Goal: Feedback & Contribution: Contribute content

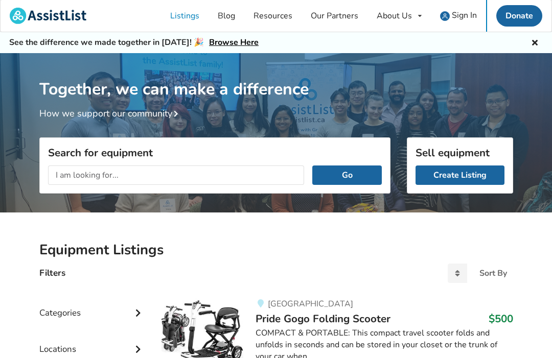
scroll to position [1, 0]
click at [466, 17] on span "Sign In" at bounding box center [463, 15] width 25 height 11
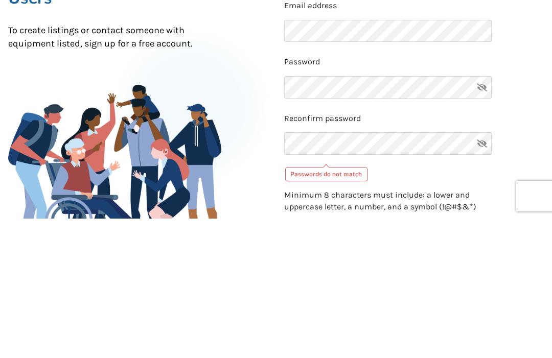
scroll to position [140, 0]
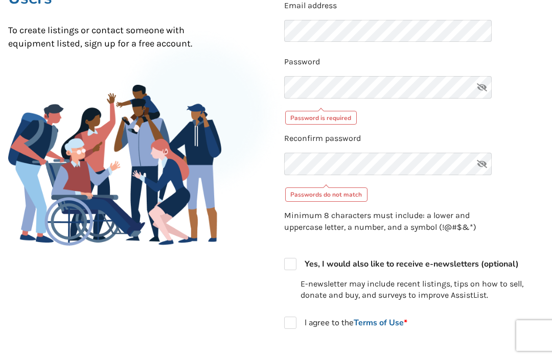
click at [484, 163] on icon at bounding box center [481, 164] width 20 height 22
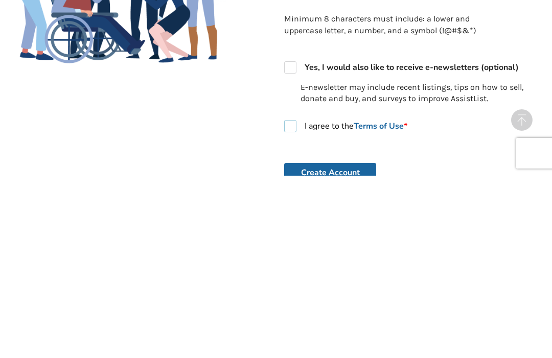
click at [295, 302] on label "I agree to the Terms of Use *" at bounding box center [345, 308] width 123 height 12
checkbox input "true"
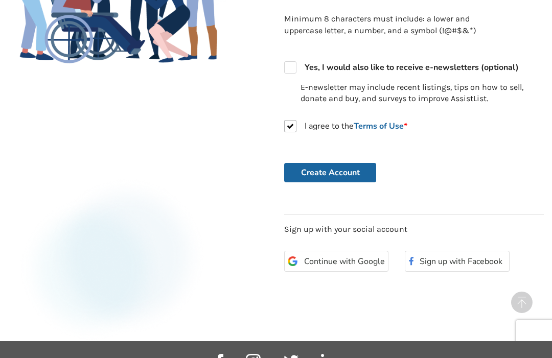
click at [352, 171] on button "Create Account" at bounding box center [330, 172] width 92 height 19
click at [344, 165] on button "Create Account" at bounding box center [330, 172] width 92 height 19
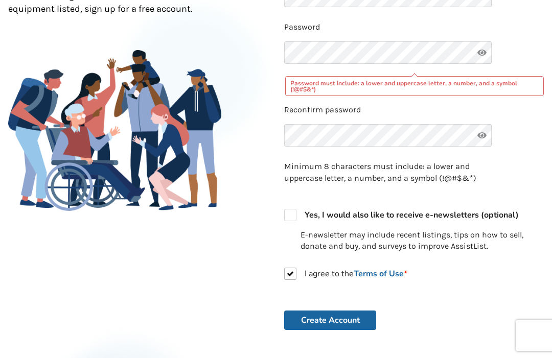
scroll to position [173, 0]
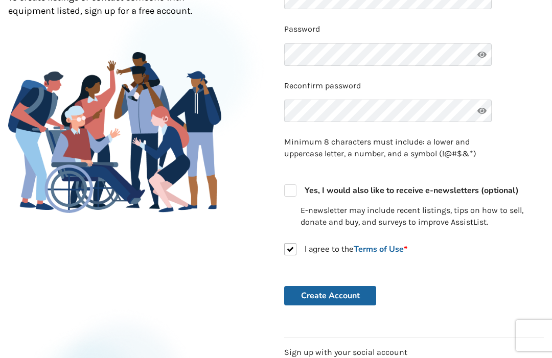
click at [349, 291] on button "Create Account" at bounding box center [330, 295] width 92 height 19
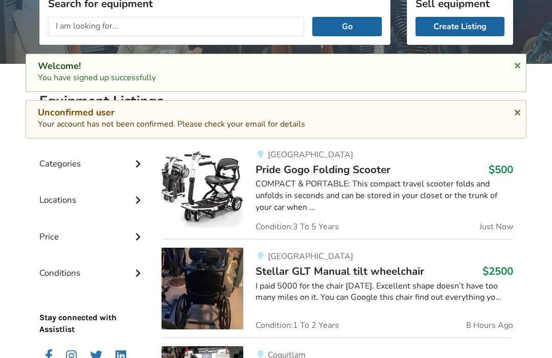
scroll to position [1, 0]
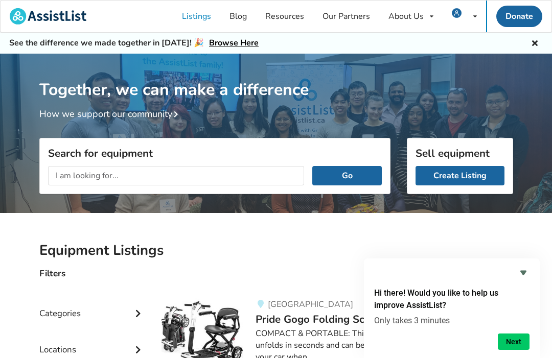
click at [470, 178] on link "Create Listing" at bounding box center [459, 175] width 89 height 19
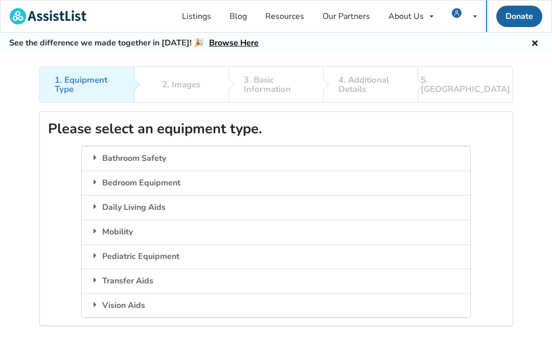
click at [113, 282] on div "Transfer Aids" at bounding box center [276, 281] width 388 height 25
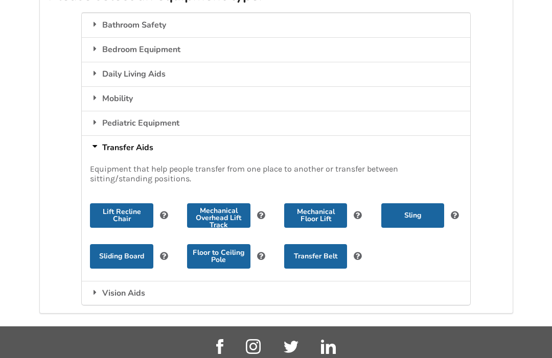
scroll to position [133, 0]
click at [212, 212] on button "Mechanical Overhead Lift Track" at bounding box center [218, 215] width 63 height 25
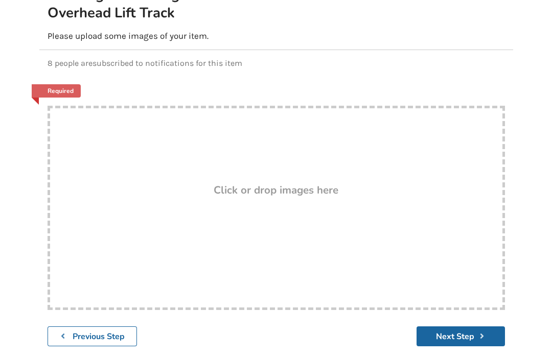
click at [130, 230] on div "Drop here! Click or drop images here" at bounding box center [275, 208] width 457 height 204
type input "C:\fakepath\IMG_3461.jpeg"
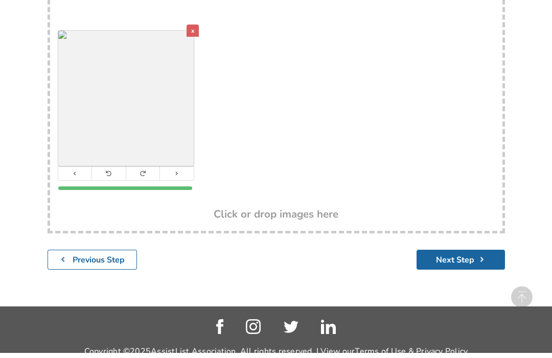
scroll to position [410, 0]
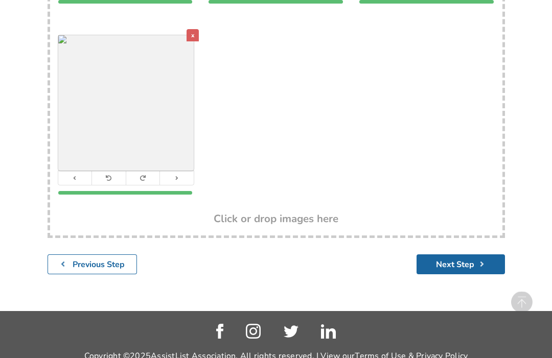
click at [453, 262] on button "Next Step" at bounding box center [460, 265] width 88 height 20
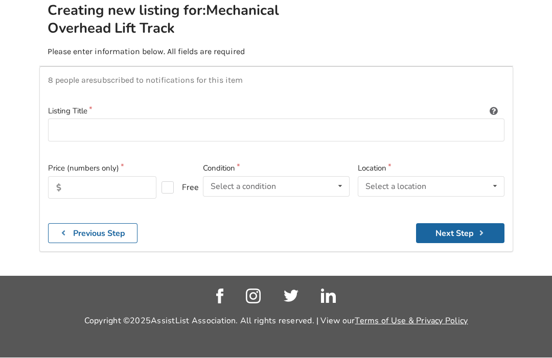
scroll to position [146, 0]
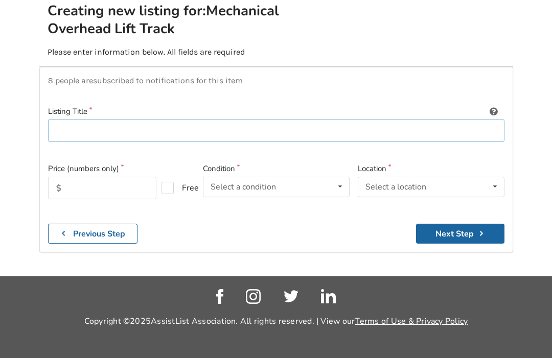
click at [63, 119] on input at bounding box center [276, 130] width 456 height 23
type input "V"
type input "Portable Ceiling Lift"
click at [77, 177] on input "text" at bounding box center [102, 188] width 109 height 22
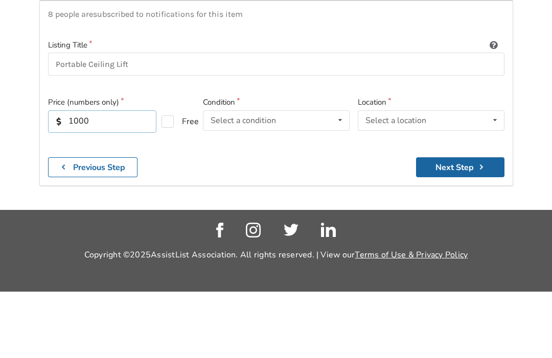
type input "1000"
click at [283, 177] on div "Select a condition Brand New Less Than 1 Year 1 To 2 Years 3 To 5 Years Over 5 …" at bounding box center [276, 187] width 147 height 20
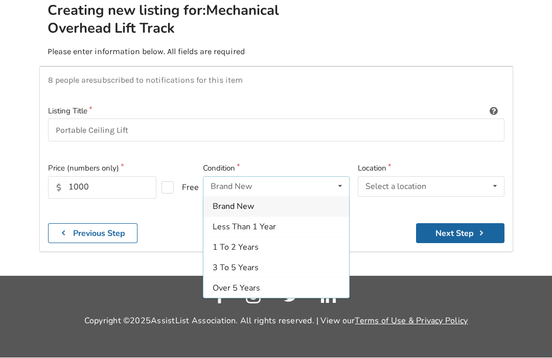
click at [265, 237] on div "1 To 2 Years" at bounding box center [276, 247] width 146 height 20
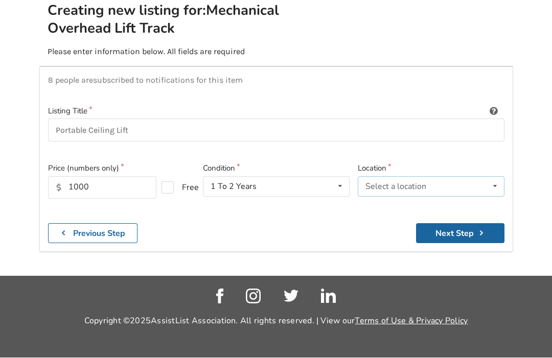
click at [427, 177] on div "Select a location [GEOGRAPHIC_DATA] [GEOGRAPHIC_DATA] [GEOGRAPHIC_DATA] [GEOGRA…" at bounding box center [430, 187] width 147 height 20
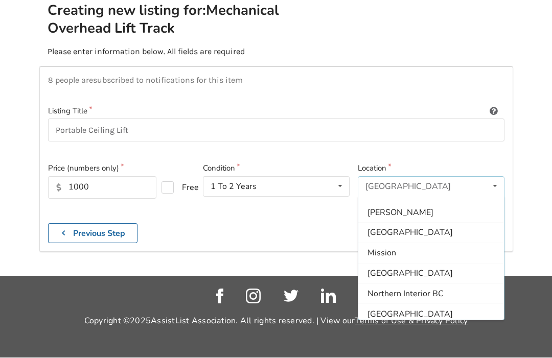
scroll to position [102, 0]
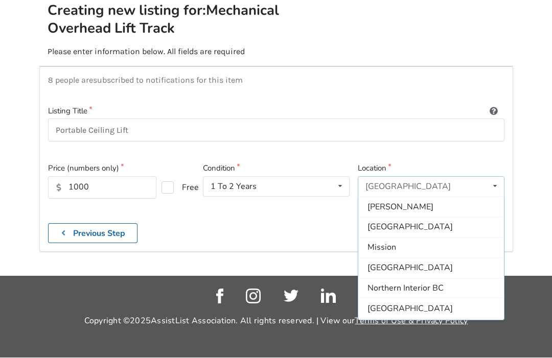
click at [428, 303] on span "[GEOGRAPHIC_DATA]" at bounding box center [409, 308] width 85 height 11
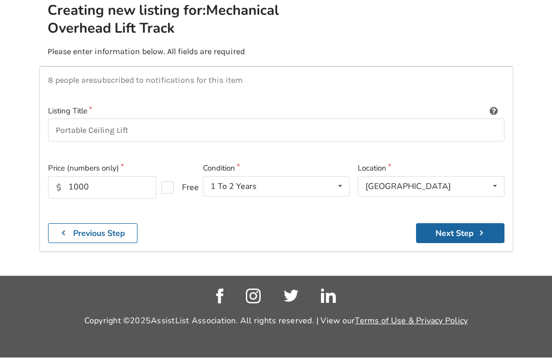
click at [460, 224] on button "Next Step" at bounding box center [460, 234] width 88 height 20
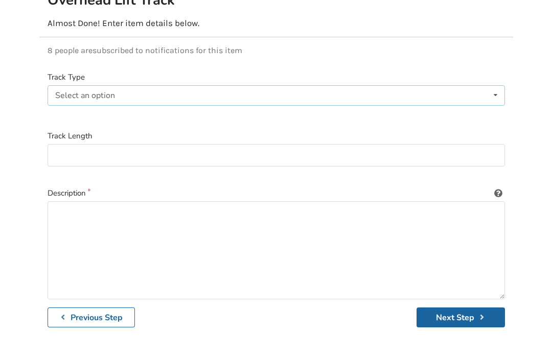
click at [73, 102] on div "Select an option Ceiling-installed straight track X-Y gantry system Free-standi…" at bounding box center [275, 95] width 457 height 20
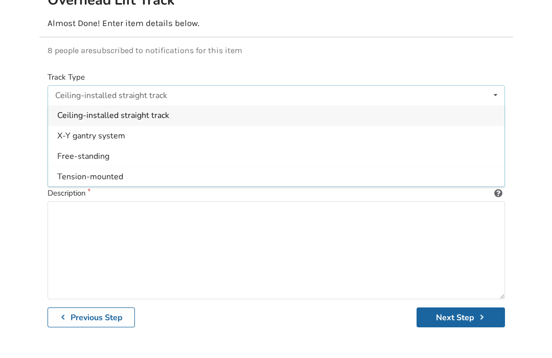
click at [80, 180] on span "Tension-mounted" at bounding box center [90, 176] width 66 height 11
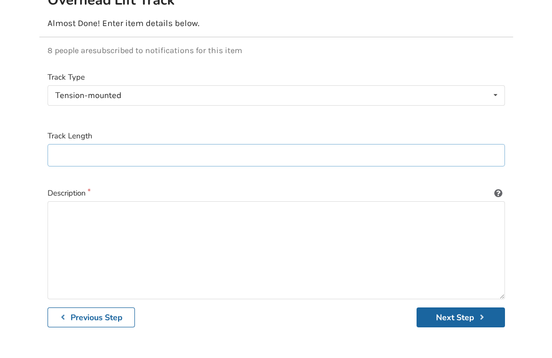
click at [64, 161] on input at bounding box center [275, 155] width 457 height 23
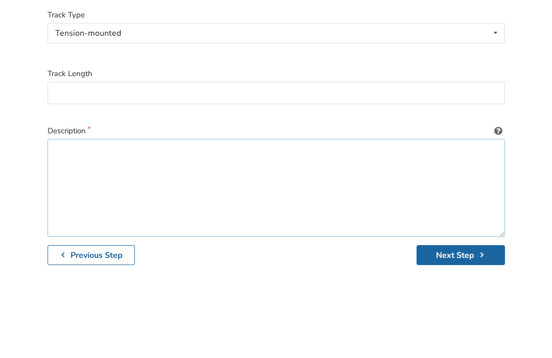
click at [64, 202] on textarea at bounding box center [275, 251] width 457 height 98
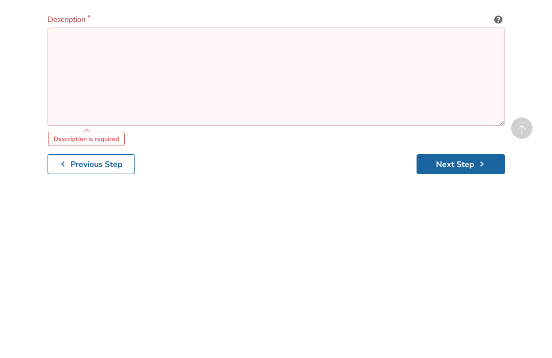
paste textarea "Voyageur Portable ceiling lift with sling. Easy to set up in any space. It was …"
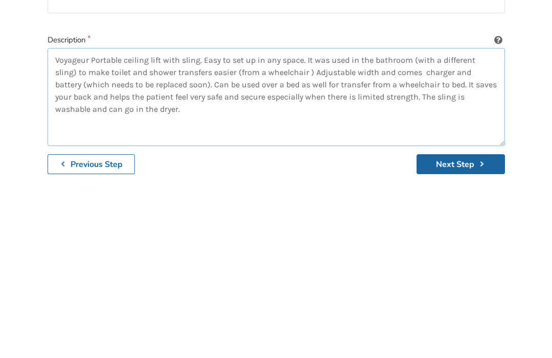
click at [291, 202] on textarea "Voyageur Portable ceiling lift with sling. Easy to set up in any space. It was …" at bounding box center [275, 251] width 457 height 98
click at [400, 202] on textarea "Voyageur Portable ceiling lift with sling. Easy to set up in any space. It was …" at bounding box center [275, 251] width 457 height 98
click at [434, 202] on textarea "Voyageur Portable ceiling lift with sling. Easy to set up in any space. It was …" at bounding box center [275, 251] width 457 height 98
click at [430, 202] on textarea "Voyageur Portable ceiling lift with sling. Easy to set up in any space. It was …" at bounding box center [275, 251] width 457 height 98
type textarea "Voyageur Portable ceiling lift with sling. Easy to set up in any space. It was …"
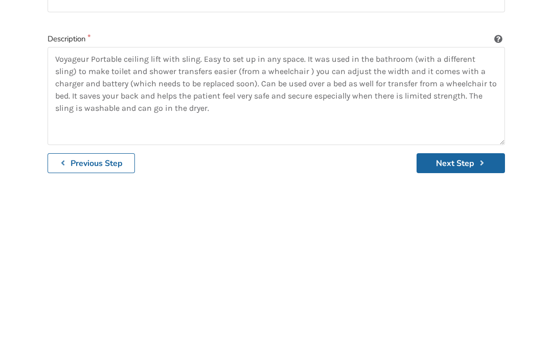
scroll to position [232, 0]
